Goal: Information Seeking & Learning: Get advice/opinions

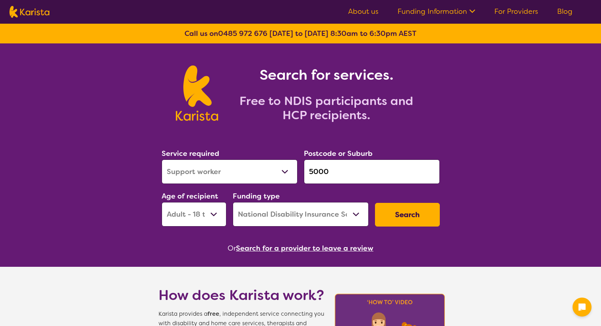
select select "Support worker"
select select "AD"
select select "NDIS"
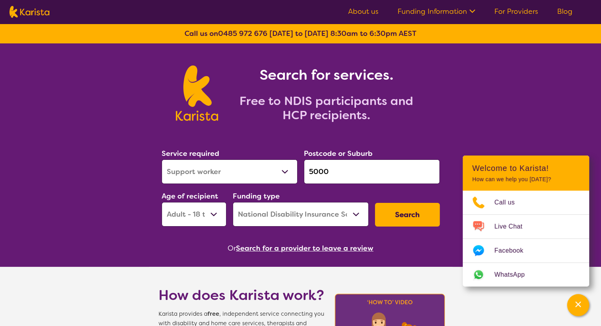
click at [440, 139] on section "Service required Allied Health Assistant Assessment ([MEDICAL_DATA] or [MEDICAL…" at bounding box center [301, 190] width 304 height 129
click at [330, 245] on button "Search for a provider to leave a review" at bounding box center [305, 249] width 138 height 12
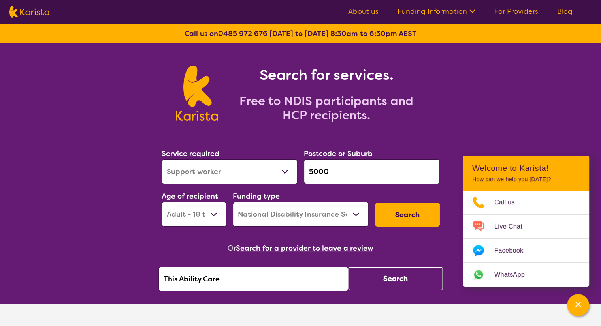
click at [399, 291] on div "This Ability Care Search" at bounding box center [300, 279] width 285 height 25
click at [403, 279] on button "Search" at bounding box center [395, 279] width 95 height 24
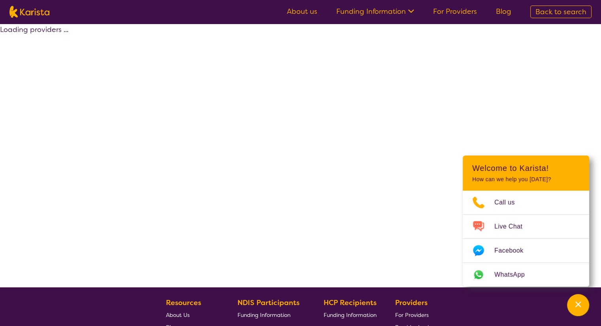
select select "by_score"
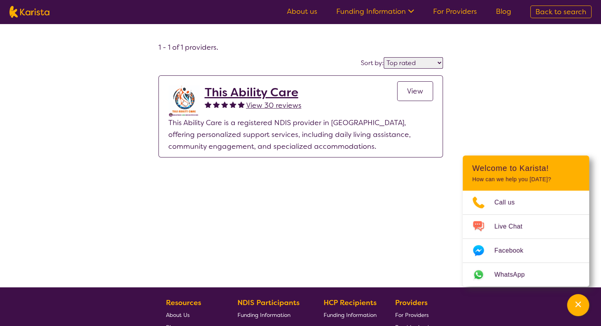
click at [282, 107] on span "View 30 reviews" at bounding box center [273, 105] width 55 height 9
